Goal: Information Seeking & Learning: Learn about a topic

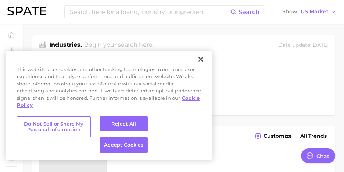
type textarea "x"
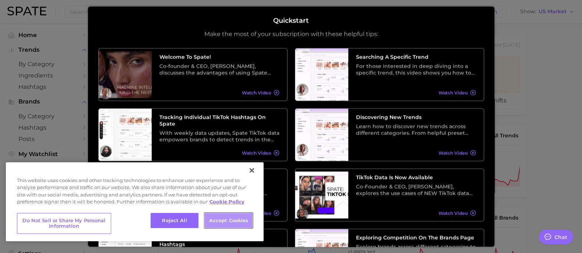
click at [221, 219] on button "Accept Cookies" at bounding box center [229, 220] width 48 height 15
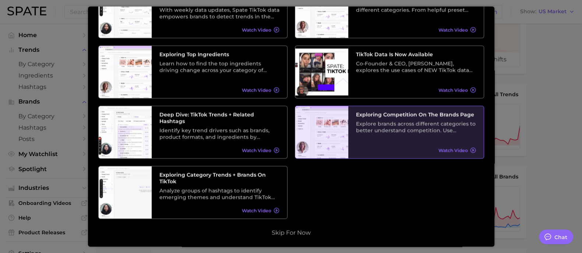
scroll to position [184, 0]
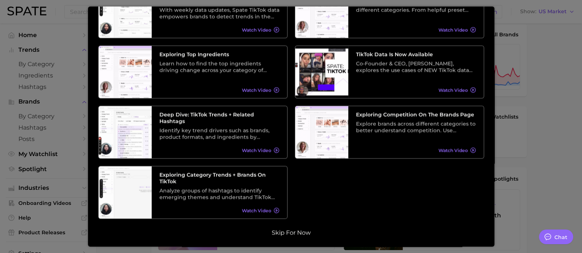
click at [298, 235] on button "Skip for now" at bounding box center [290, 233] width 43 height 7
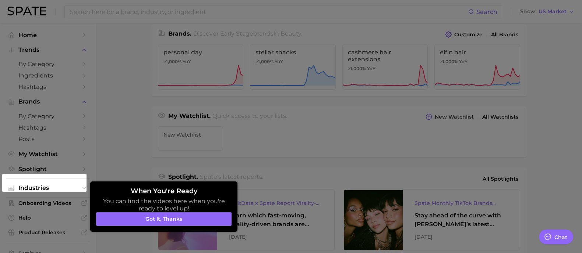
click at [138, 217] on button "Got it, thanks" at bounding box center [163, 220] width 135 height 14
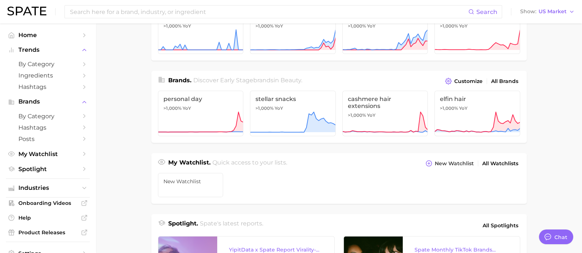
scroll to position [0, 0]
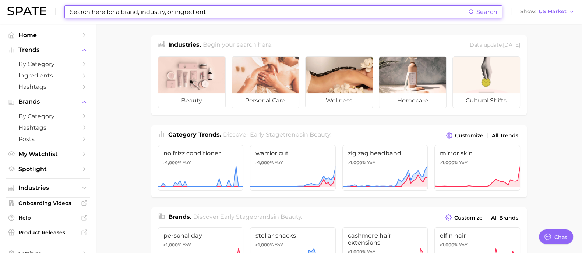
click at [185, 14] on input at bounding box center [268, 12] width 399 height 13
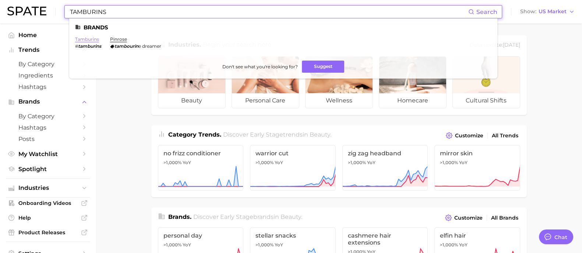
type input "TAMBURINS"
click at [90, 40] on link "tamburins" at bounding box center [87, 39] width 24 height 6
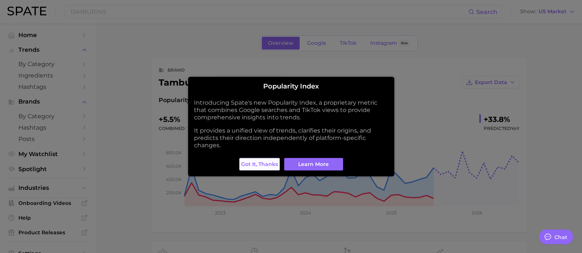
click at [262, 166] on span "Got it, thanks" at bounding box center [259, 164] width 37 height 6
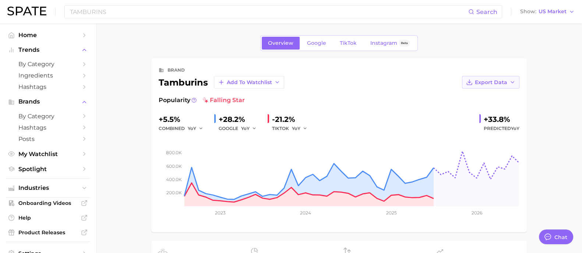
click at [510, 85] on icon "button" at bounding box center [512, 82] width 6 height 6
click at [491, 96] on span "Time Series CSV" at bounding box center [472, 96] width 43 height 6
click at [507, 85] on button "Export Data" at bounding box center [490, 82] width 57 height 13
click at [494, 106] on span "Time Series Image" at bounding box center [475, 109] width 49 height 6
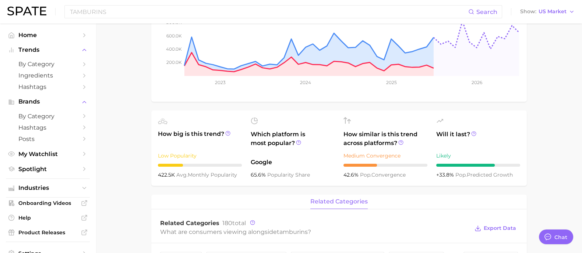
scroll to position [235, 0]
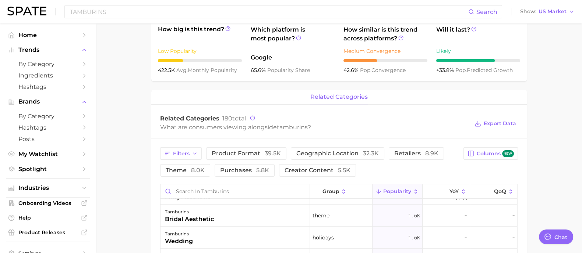
drag, startPoint x: 225, startPoint y: 152, endPoint x: 138, endPoint y: 152, distance: 86.8
click at [225, 152] on span "product format 39.5k" at bounding box center [245, 154] width 69 height 6
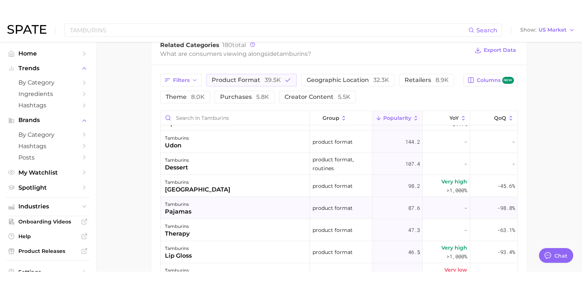
scroll to position [230, 0]
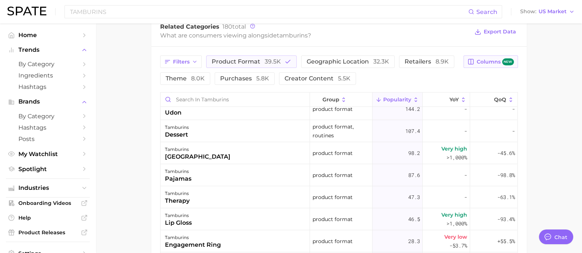
click at [496, 66] on button "Columns new" at bounding box center [490, 62] width 54 height 13
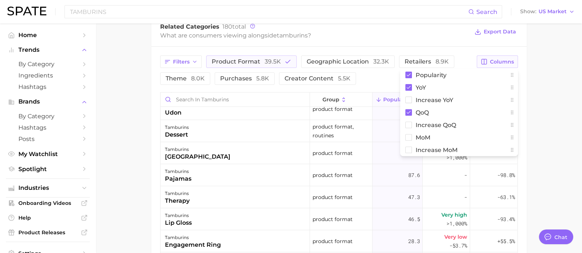
click at [496, 66] on button "Columns" at bounding box center [496, 62] width 41 height 13
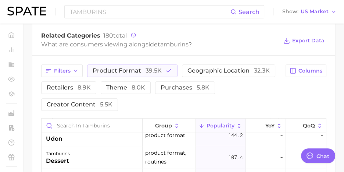
type textarea "x"
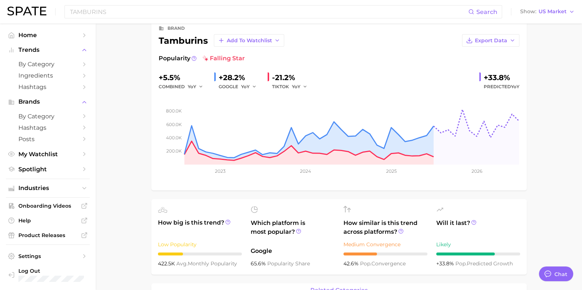
scroll to position [0, 0]
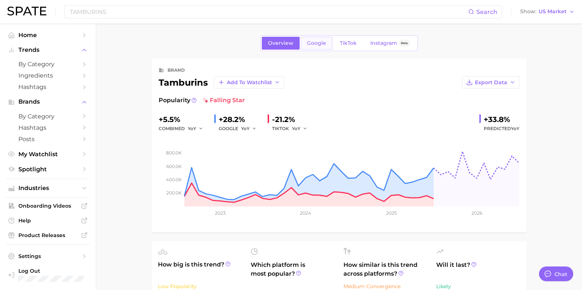
click at [317, 45] on span "Google" at bounding box center [316, 43] width 19 height 6
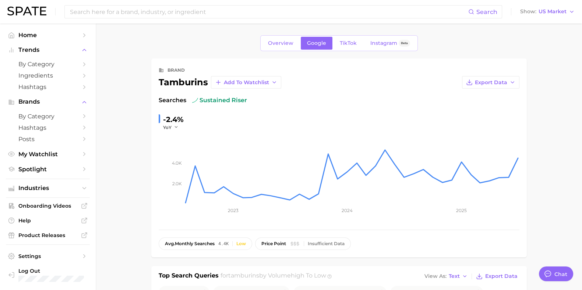
click at [341, 46] on link "TikTok" at bounding box center [347, 43] width 29 height 13
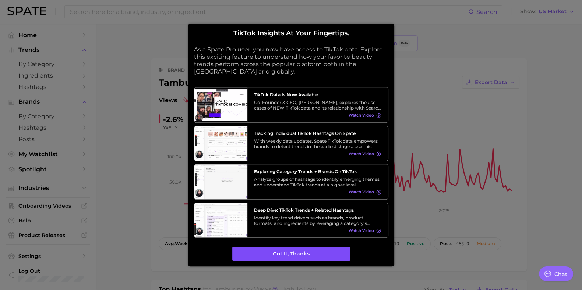
click at [309, 249] on button "Got it, thanks" at bounding box center [291, 254] width 118 height 14
